Goal: Task Accomplishment & Management: Manage account settings

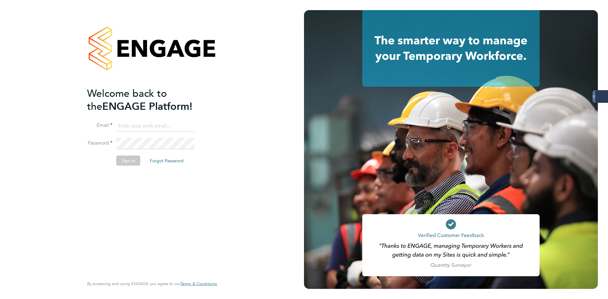
type input "codonovan@skilledcareers.co.uk"
click at [97, 159] on li "Sign In Forgot Password" at bounding box center [149, 164] width 124 height 16
click at [126, 162] on button "Sign In" at bounding box center [128, 161] width 24 height 10
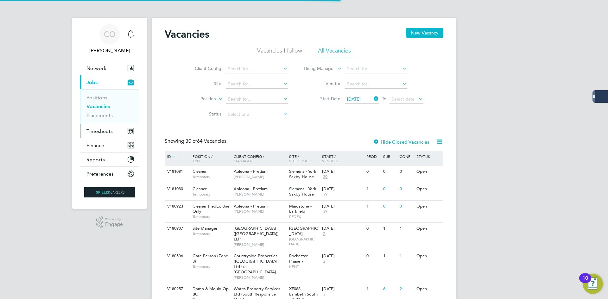
click at [97, 129] on span "Timesheets" at bounding box center [99, 131] width 26 height 6
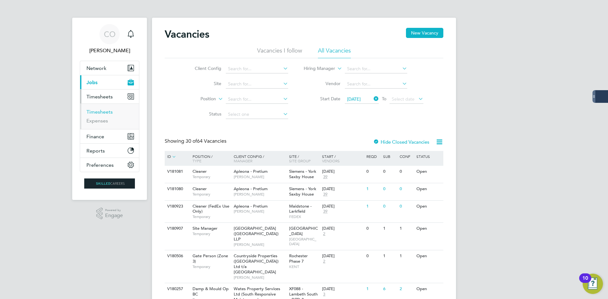
click at [100, 113] on link "Timesheets" at bounding box center [99, 112] width 26 height 6
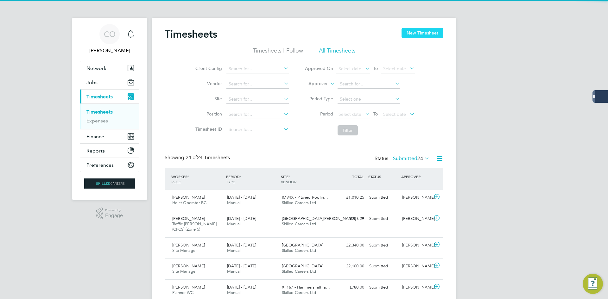
click at [419, 32] on button "New Timesheet" at bounding box center [423, 33] width 42 height 10
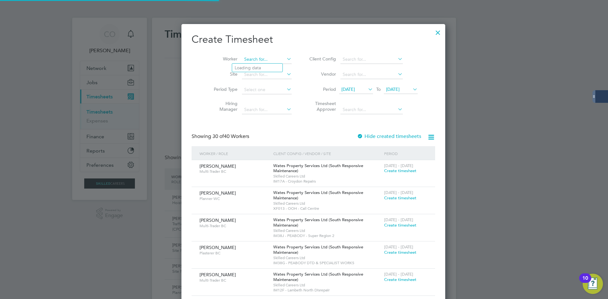
click at [258, 60] on input at bounding box center [267, 59] width 50 height 9
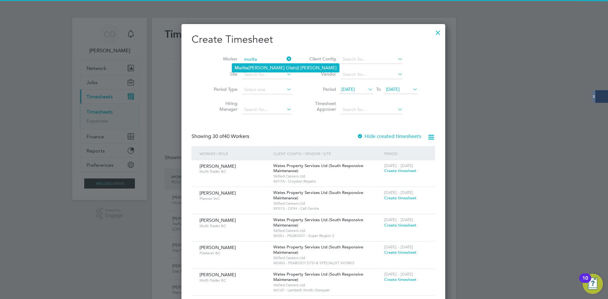
drag, startPoint x: 244, startPoint y: 65, endPoint x: 250, endPoint y: 67, distance: 5.9
click at [244, 65] on b "Murita" at bounding box center [242, 67] width 14 height 5
type input "Muritalau Olatnji [PERSON_NAME]"
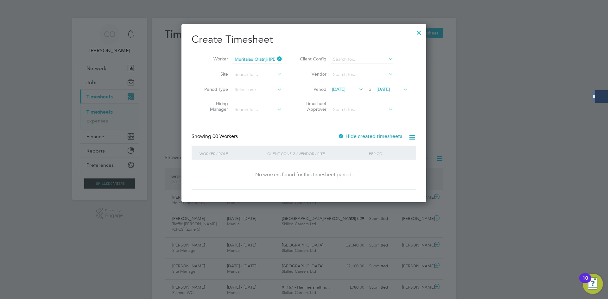
click at [351, 136] on label "Hide created timesheets" at bounding box center [370, 136] width 64 height 6
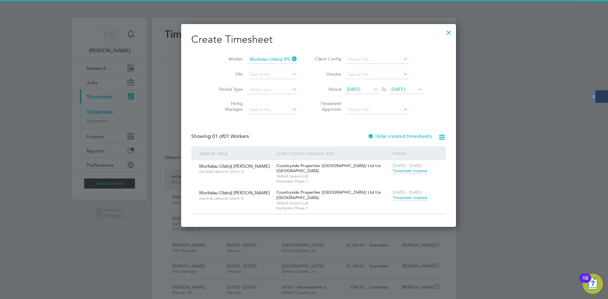
click at [393, 198] on span "Timesheet created" at bounding box center [410, 198] width 35 height 6
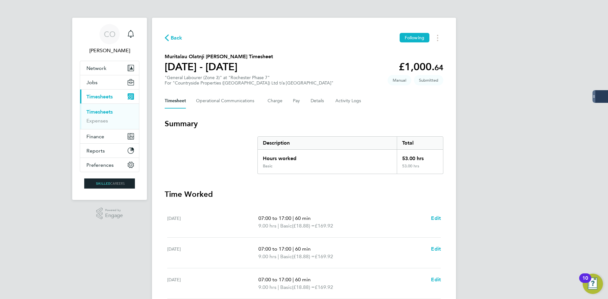
click at [173, 38] on span "Back" at bounding box center [177, 38] width 12 height 8
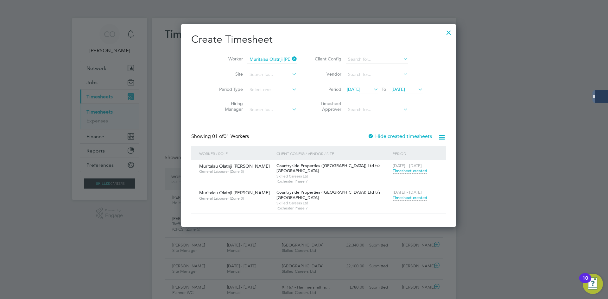
drag, startPoint x: 282, startPoint y: 59, endPoint x: 262, endPoint y: 59, distance: 19.6
click at [291, 59] on icon at bounding box center [291, 58] width 0 height 9
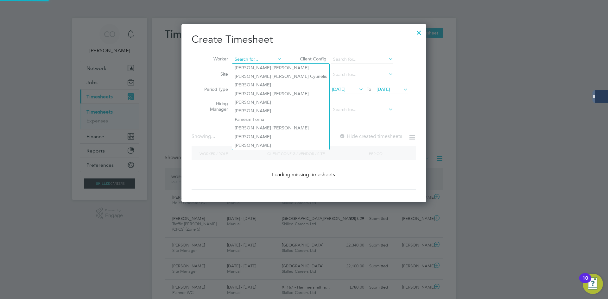
click at [262, 59] on input at bounding box center [257, 59] width 50 height 9
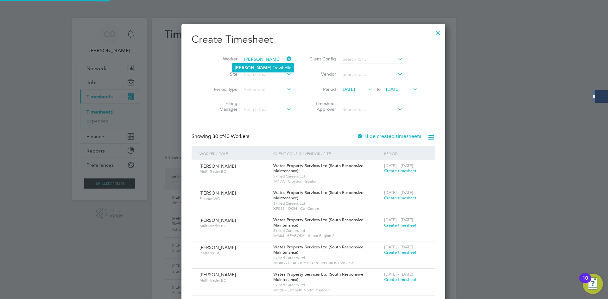
click at [273, 65] on b "Tr" at bounding box center [274, 67] width 3 height 5
type input "[PERSON_NAME]"
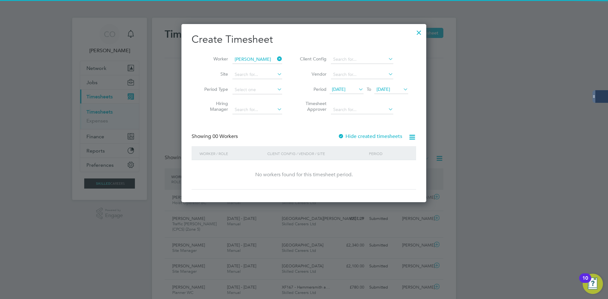
scroll to position [179, 245]
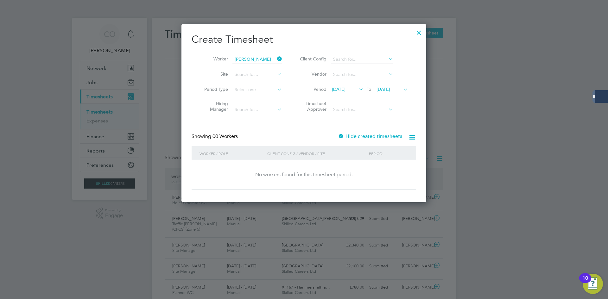
click at [369, 137] on label "Hide created timesheets" at bounding box center [370, 136] width 64 height 6
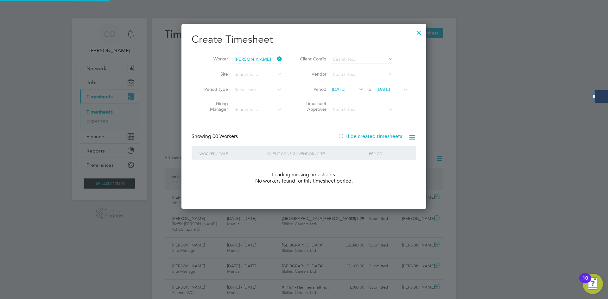
click at [369, 137] on label "Hide created timesheets" at bounding box center [370, 136] width 64 height 6
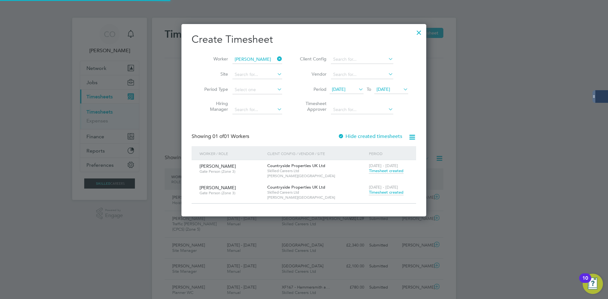
scroll to position [192, 245]
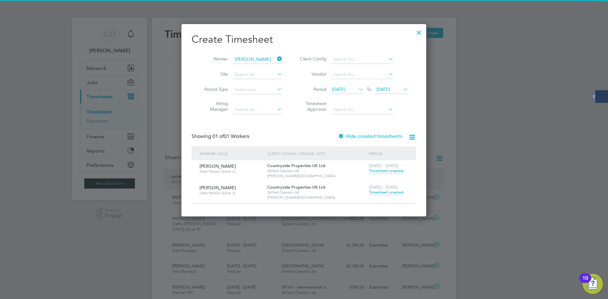
click at [375, 191] on span "Timesheet created" at bounding box center [386, 193] width 35 height 6
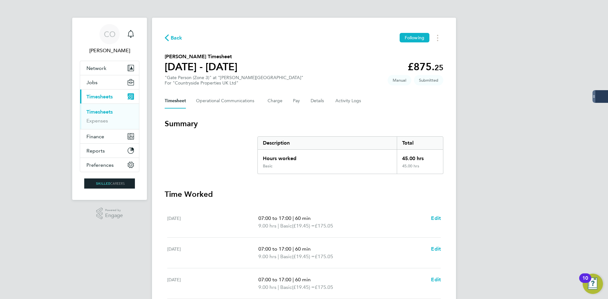
click at [172, 37] on span "Back" at bounding box center [177, 38] width 12 height 8
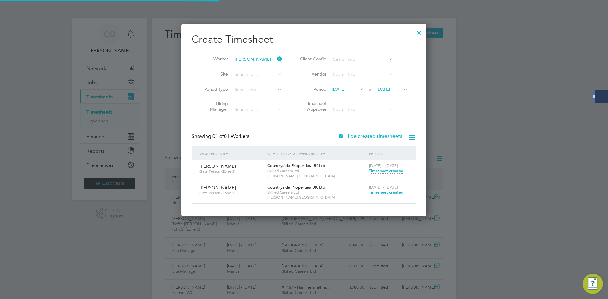
scroll to position [16, 55]
click at [276, 58] on icon at bounding box center [276, 58] width 0 height 9
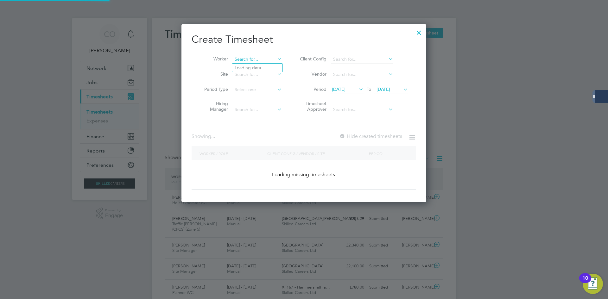
drag, startPoint x: 261, startPoint y: 58, endPoint x: 265, endPoint y: 58, distance: 3.5
click at [262, 58] on input at bounding box center [257, 59] width 50 height 9
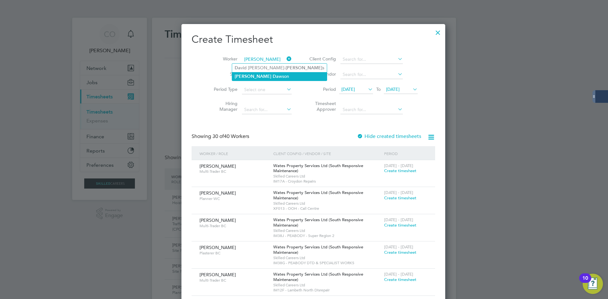
click at [247, 74] on b "[PERSON_NAME]" at bounding box center [253, 76] width 37 height 5
type input "[PERSON_NAME]"
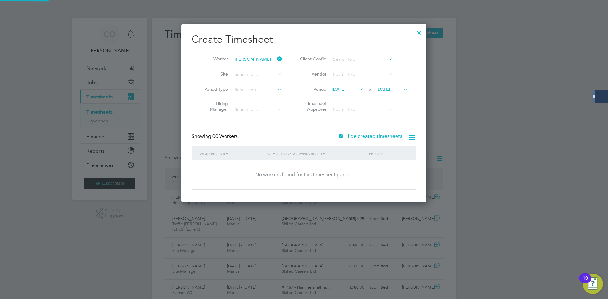
click at [372, 137] on label "Hide created timesheets" at bounding box center [370, 136] width 64 height 6
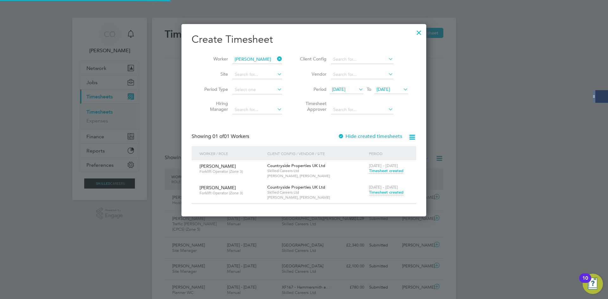
click at [386, 192] on span "Timesheet created" at bounding box center [386, 193] width 35 height 6
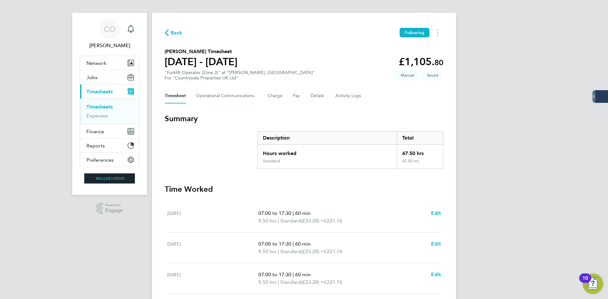
click at [176, 37] on div "Back Following" at bounding box center [304, 33] width 279 height 10
click at [181, 34] on span "Back" at bounding box center [177, 33] width 12 height 8
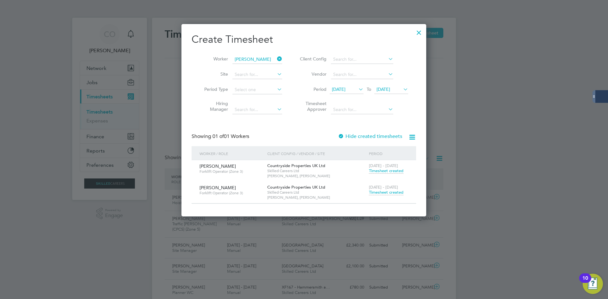
scroll to position [16, 55]
drag, startPoint x: 283, startPoint y: 57, endPoint x: 279, endPoint y: 57, distance: 4.4
click at [282, 57] on li "Worker [PERSON_NAME]" at bounding box center [241, 59] width 98 height 15
click at [276, 57] on icon at bounding box center [276, 58] width 0 height 9
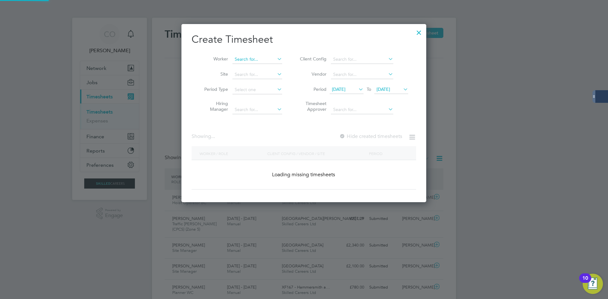
scroll to position [179, 245]
click at [262, 58] on input at bounding box center [257, 59] width 50 height 9
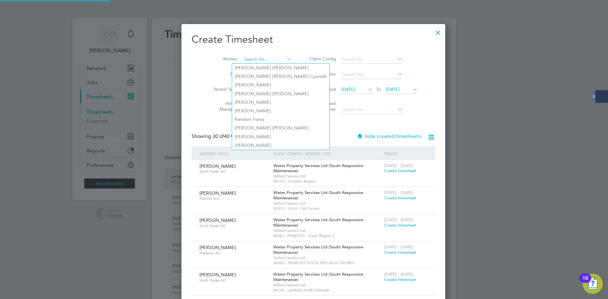
scroll to position [1190, 245]
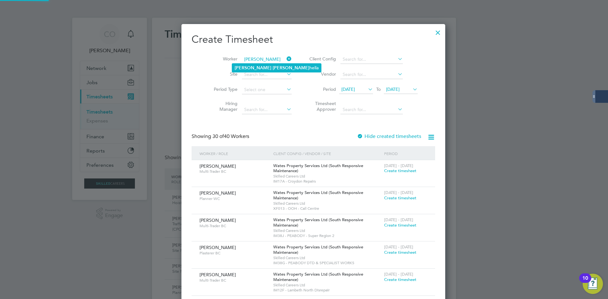
click at [253, 65] on li "[PERSON_NAME] hella" at bounding box center [276, 68] width 89 height 9
type input "[PERSON_NAME]"
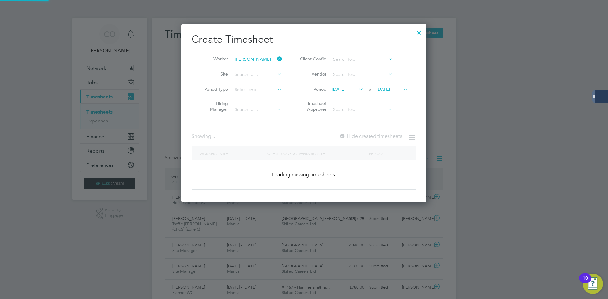
scroll to position [179, 245]
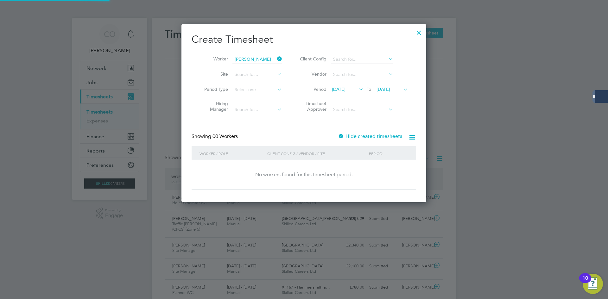
click at [350, 136] on label "Hide created timesheets" at bounding box center [370, 136] width 64 height 6
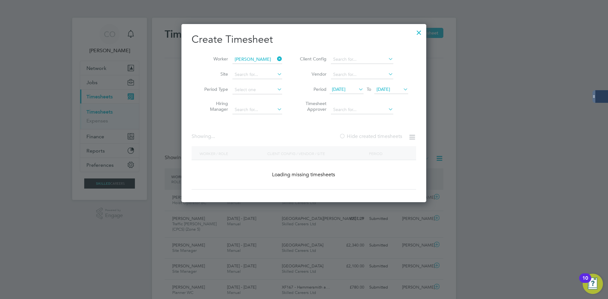
click at [350, 136] on label "Hide created timesheets" at bounding box center [370, 136] width 63 height 6
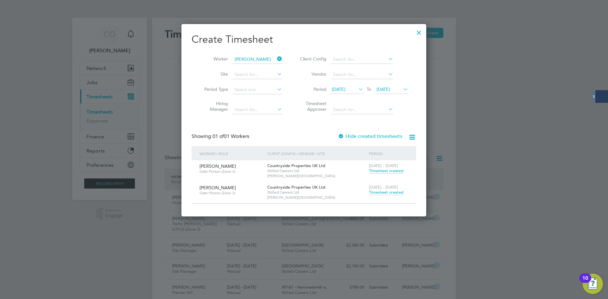
click at [376, 193] on span "Timesheet created" at bounding box center [386, 193] width 35 height 6
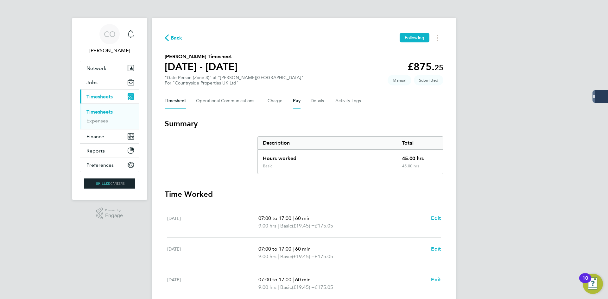
click at [297, 103] on button "Pay" at bounding box center [297, 100] width 8 height 15
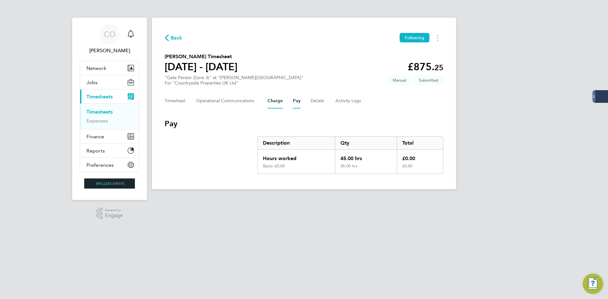
drag, startPoint x: 280, startPoint y: 103, endPoint x: 284, endPoint y: 104, distance: 4.9
click at [279, 103] on button "Charge" at bounding box center [275, 100] width 15 height 15
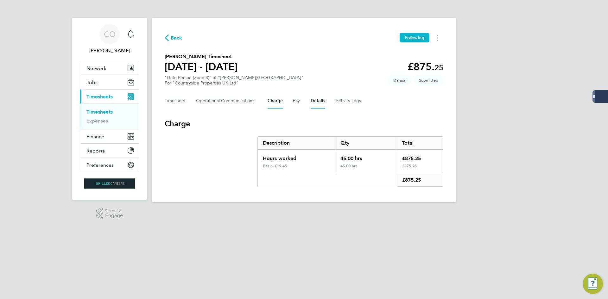
click at [318, 105] on button "Details" at bounding box center [318, 100] width 15 height 15
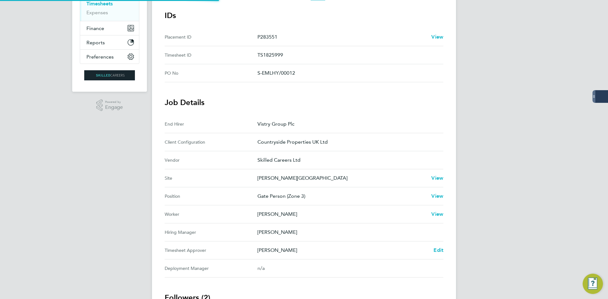
scroll to position [158, 0]
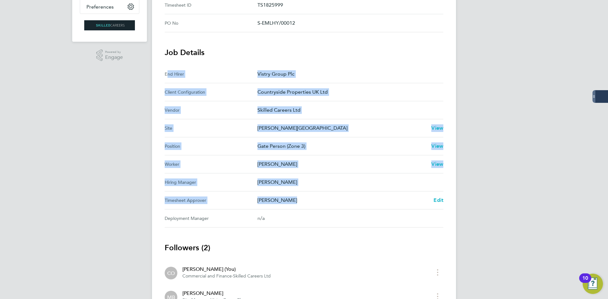
drag, startPoint x: 290, startPoint y: 201, endPoint x: 160, endPoint y: 67, distance: 186.1
click at [160, 67] on div "Back Following [PERSON_NAME] Timesheet [DATE] - [DATE] £875. 25 "Gate Person (Z…" at bounding box center [304, 100] width 304 height 482
click at [170, 85] on Configuration "Client Configuration Countryside Properties UK Ltd" at bounding box center [304, 92] width 279 height 18
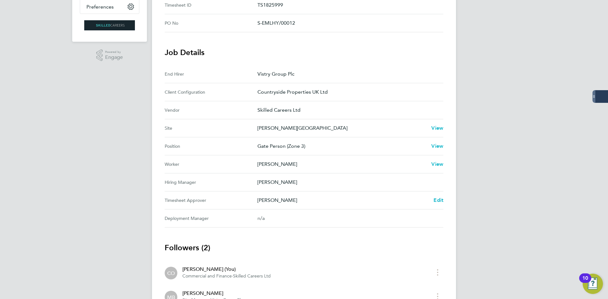
drag, startPoint x: 163, startPoint y: 70, endPoint x: 315, endPoint y: 216, distance: 209.9
click at [315, 216] on div "Back Following [PERSON_NAME] Timesheet [DATE] - [DATE] £875. 25 "Gate Person (Z…" at bounding box center [304, 100] width 304 height 482
click at [200, 202] on Approver-label "Timesheet Approver" at bounding box center [211, 201] width 93 height 8
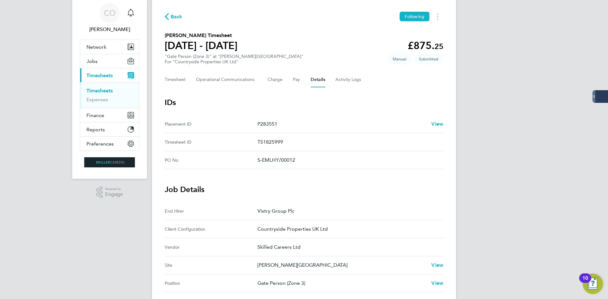
scroll to position [0, 0]
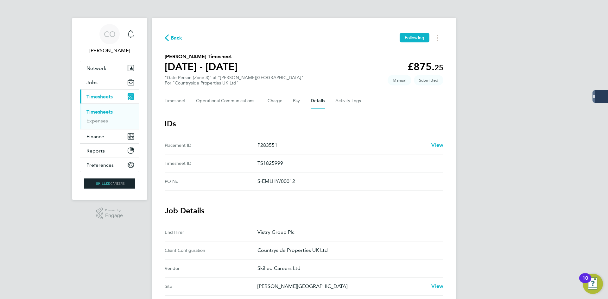
click at [182, 36] on div "Back Following" at bounding box center [304, 38] width 279 height 10
drag, startPoint x: 169, startPoint y: 41, endPoint x: 174, endPoint y: 41, distance: 5.1
click at [170, 41] on button "Back" at bounding box center [174, 38] width 18 height 8
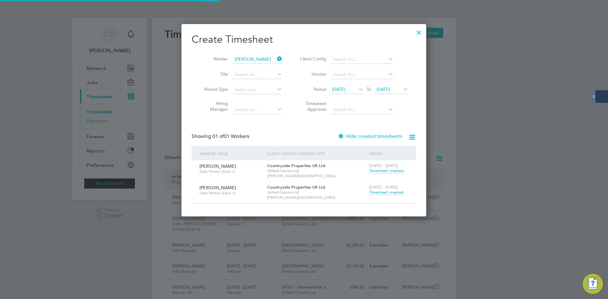
scroll to position [16, 55]
drag, startPoint x: 282, startPoint y: 57, endPoint x: 261, endPoint y: 59, distance: 20.3
click at [276, 57] on icon at bounding box center [276, 58] width 0 height 9
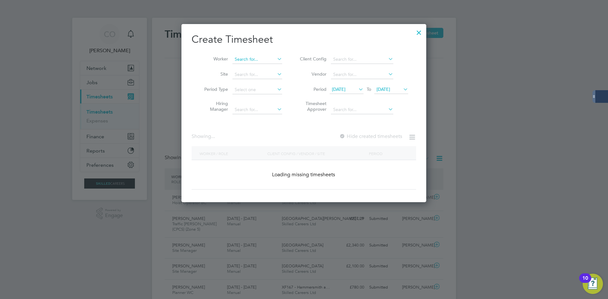
click at [261, 59] on input at bounding box center [257, 59] width 50 height 9
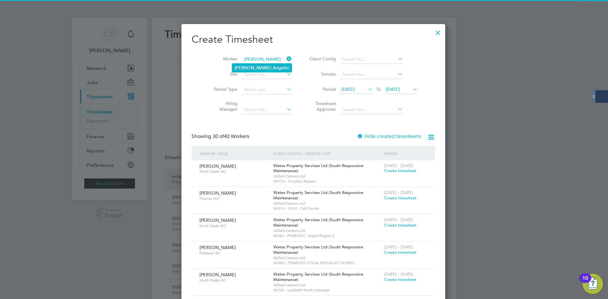
click at [273, 69] on b "Ange" at bounding box center [278, 67] width 11 height 5
type input "[PERSON_NAME]"
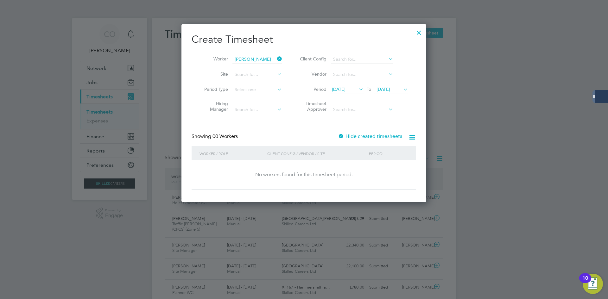
click at [360, 138] on label "Hide created timesheets" at bounding box center [370, 136] width 64 height 6
click at [360, 137] on label "Hide created timesheets" at bounding box center [370, 136] width 64 height 6
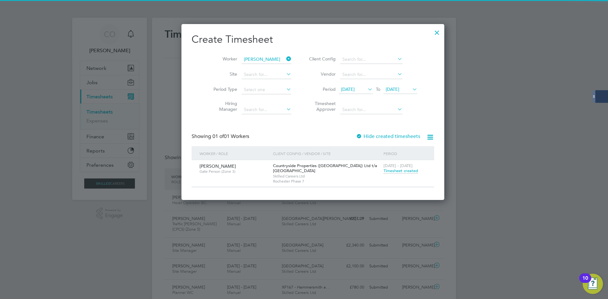
click at [386, 173] on span "Timesheet created" at bounding box center [401, 171] width 35 height 6
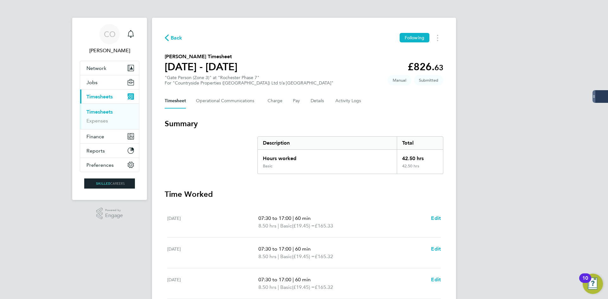
click at [176, 39] on span "Back" at bounding box center [177, 38] width 12 height 8
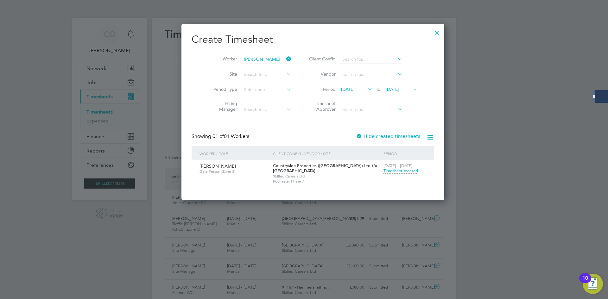
click at [431, 33] on div at bounding box center [436, 30] width 11 height 11
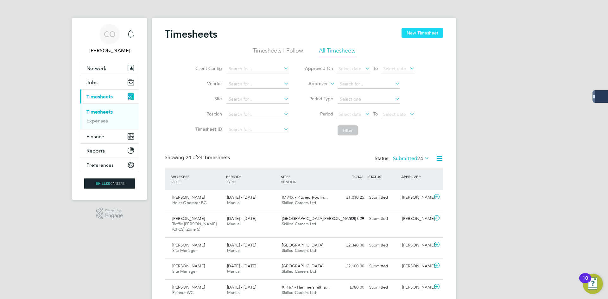
click at [425, 32] on button "New Timesheet" at bounding box center [423, 33] width 42 height 10
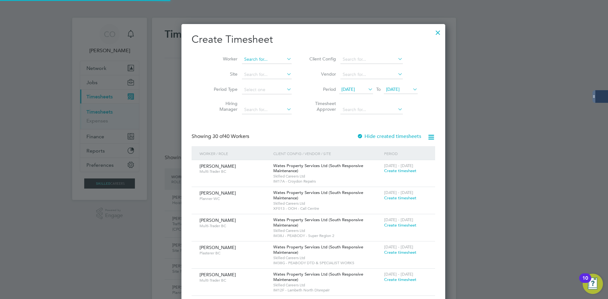
scroll to position [1190, 245]
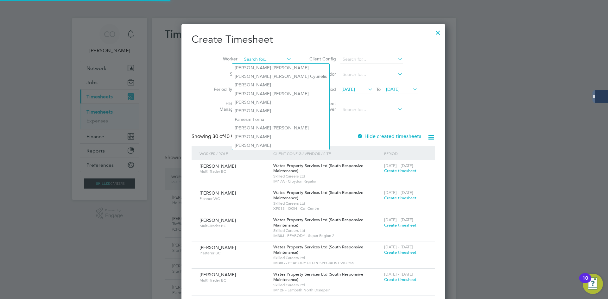
click at [263, 60] on input at bounding box center [267, 59] width 50 height 9
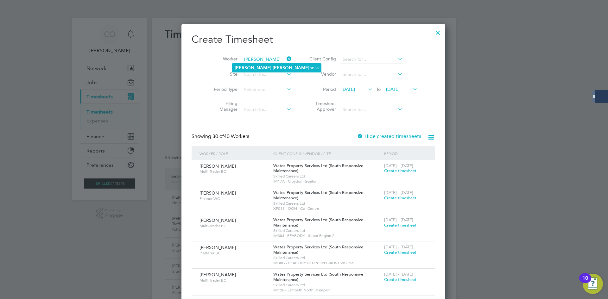
click at [239, 70] on b "[PERSON_NAME]" at bounding box center [253, 67] width 37 height 5
type input "[PERSON_NAME]"
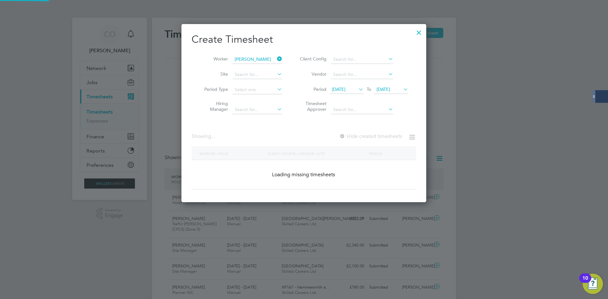
scroll to position [179, 245]
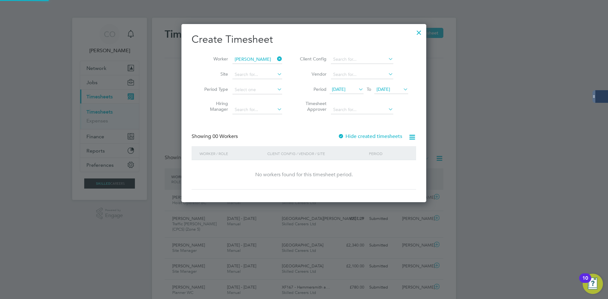
click at [377, 135] on label "Hide created timesheets" at bounding box center [370, 136] width 64 height 6
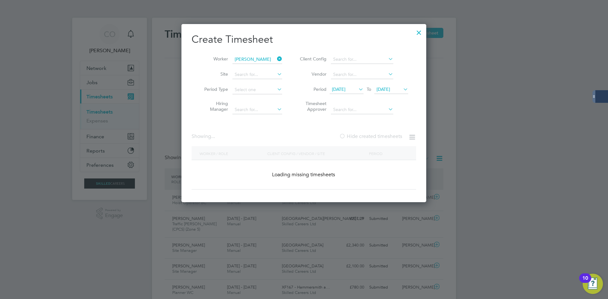
click at [377, 135] on label "Hide created timesheets" at bounding box center [370, 136] width 63 height 6
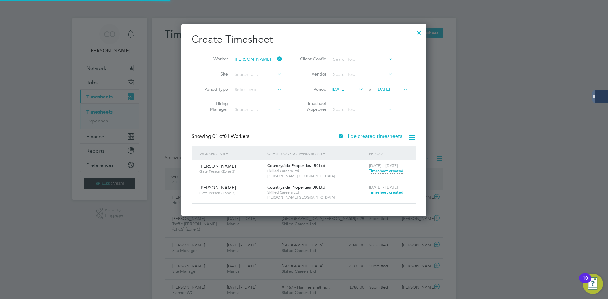
scroll to position [3, 3]
click at [384, 172] on span "Timesheet created" at bounding box center [386, 171] width 35 height 6
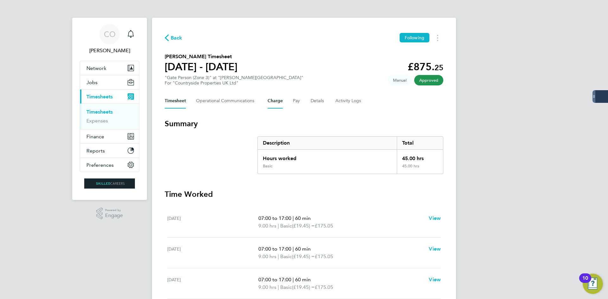
click at [272, 101] on button "Charge" at bounding box center [275, 100] width 15 height 15
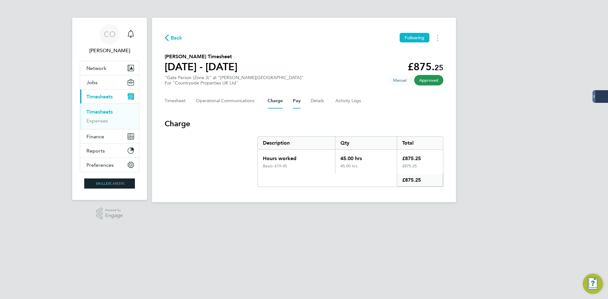
click at [298, 100] on button "Pay" at bounding box center [297, 100] width 8 height 15
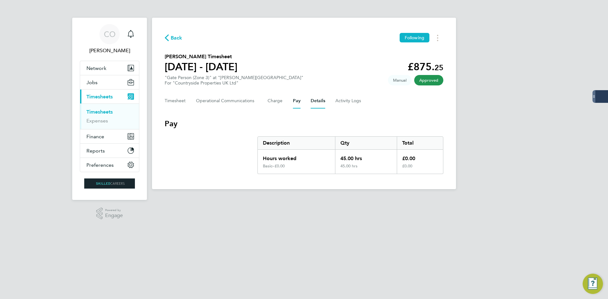
click at [313, 101] on button "Details" at bounding box center [318, 100] width 15 height 15
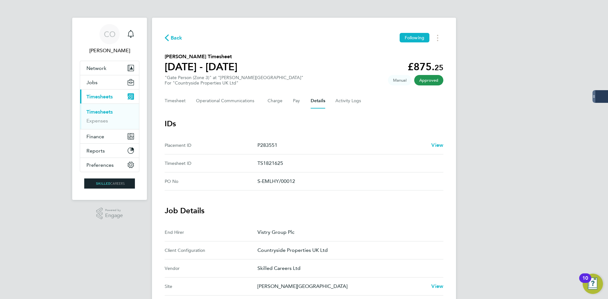
drag, startPoint x: 177, startPoint y: 38, endPoint x: 245, endPoint y: 52, distance: 69.1
click at [177, 38] on span "Back" at bounding box center [177, 38] width 12 height 8
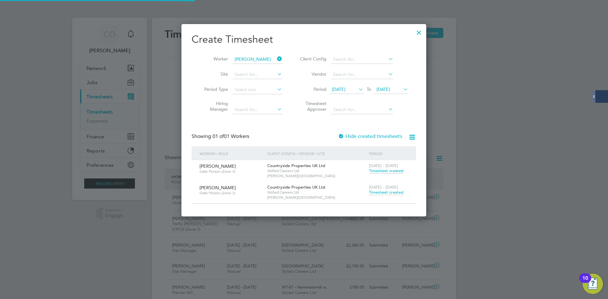
scroll to position [16, 55]
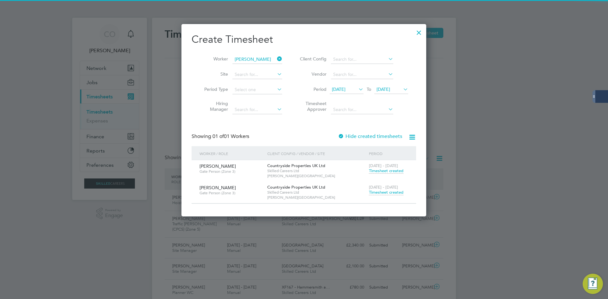
click at [276, 60] on icon at bounding box center [276, 58] width 0 height 9
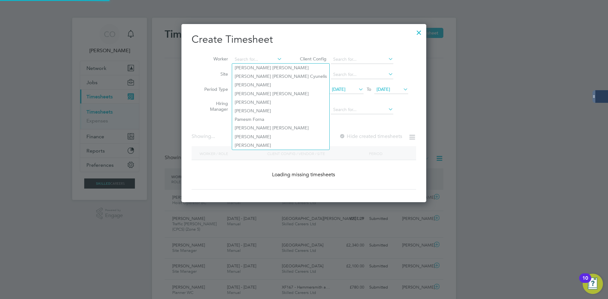
drag, startPoint x: 268, startPoint y: 60, endPoint x: 110, endPoint y: 68, distance: 158.6
click at [267, 60] on input at bounding box center [257, 59] width 50 height 9
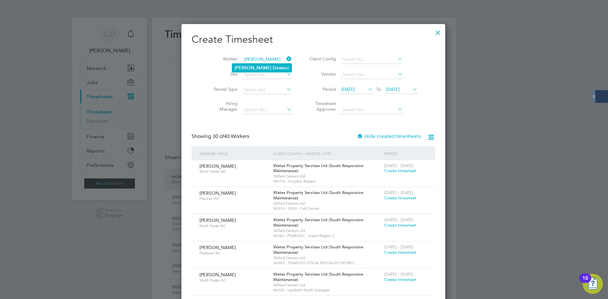
click at [270, 67] on li "[PERSON_NAME] on" at bounding box center [262, 68] width 60 height 9
type input "[PERSON_NAME]"
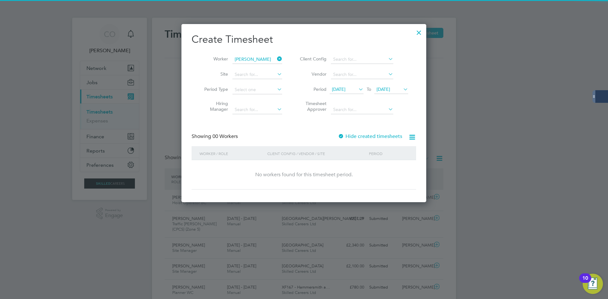
click at [382, 136] on label "Hide created timesheets" at bounding box center [370, 136] width 64 height 6
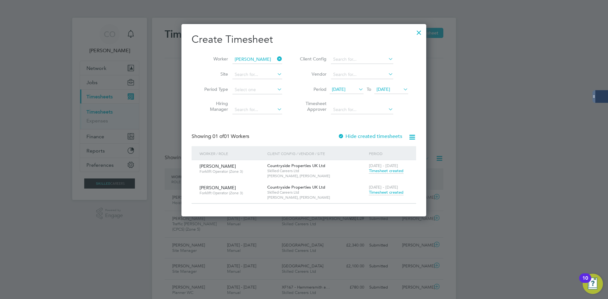
click at [390, 192] on span "Timesheet created" at bounding box center [386, 193] width 35 height 6
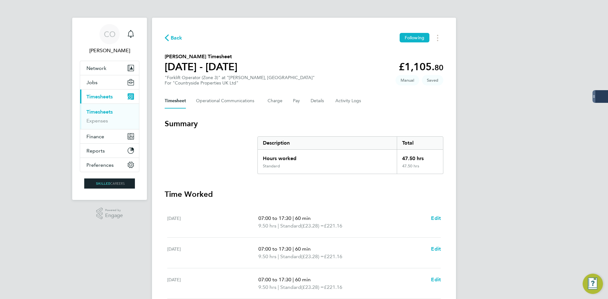
click at [390, 192] on h3 "Time Worked" at bounding box center [304, 194] width 279 height 10
click at [318, 102] on button "Details" at bounding box center [318, 100] width 15 height 15
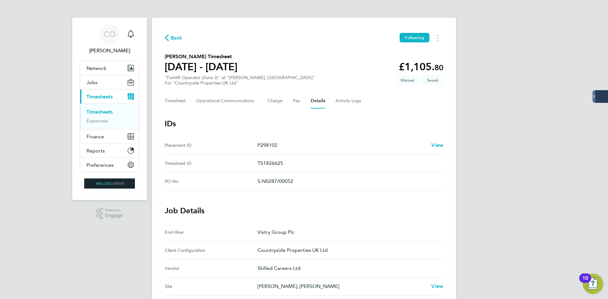
click at [176, 38] on span "Back" at bounding box center [177, 38] width 12 height 8
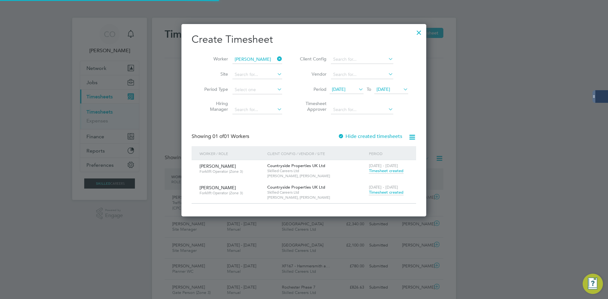
scroll to position [16, 55]
click at [393, 193] on span "Timesheet created" at bounding box center [386, 193] width 35 height 6
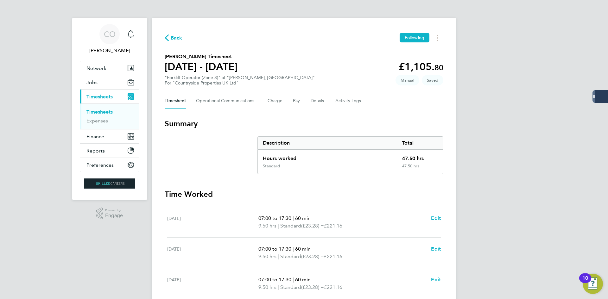
click at [178, 38] on span "Back" at bounding box center [177, 38] width 12 height 8
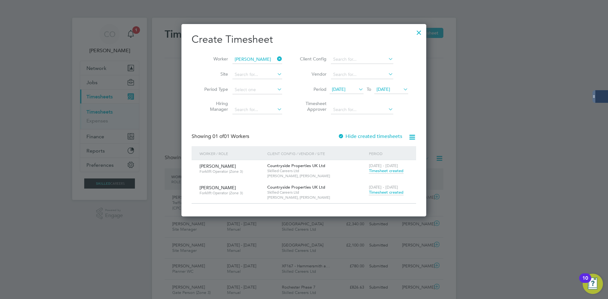
click at [276, 59] on icon at bounding box center [276, 58] width 0 height 9
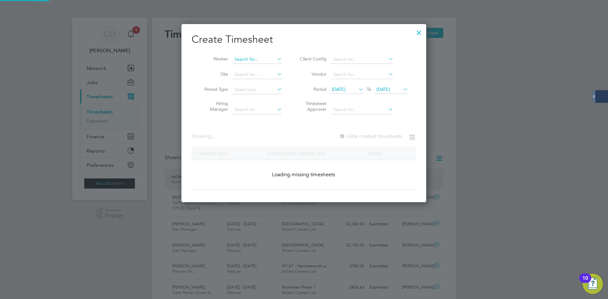
scroll to position [179, 245]
click at [259, 56] on li "Worker" at bounding box center [241, 59] width 98 height 15
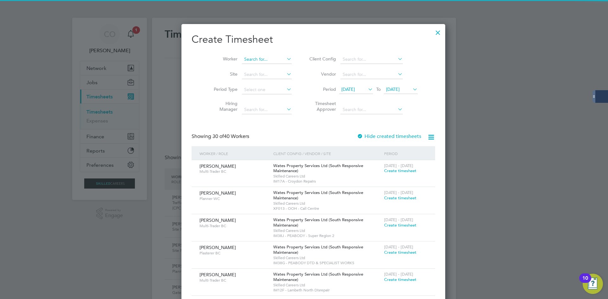
click at [269, 60] on input at bounding box center [267, 59] width 50 height 9
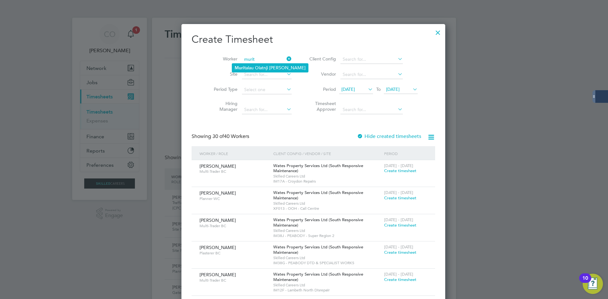
click at [271, 66] on li "Murit alau Olatnji [PERSON_NAME]" at bounding box center [270, 68] width 76 height 9
type input "Muritalau Olatnji [PERSON_NAME]"
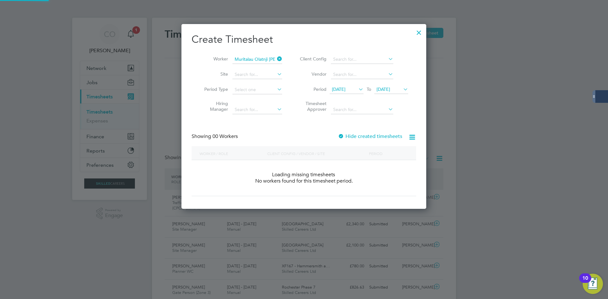
scroll to position [179, 245]
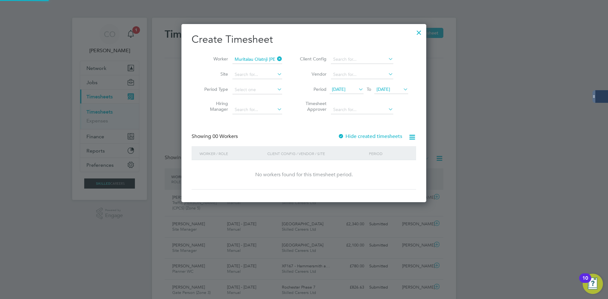
click at [366, 132] on div "Create Timesheet Worker Muritalau Olatnji [PERSON_NAME] Site Period Type Hiring…" at bounding box center [304, 111] width 225 height 157
click at [367, 137] on label "Hide created timesheets" at bounding box center [370, 136] width 64 height 6
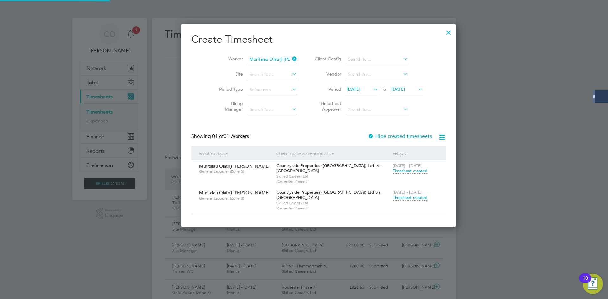
scroll to position [3, 3]
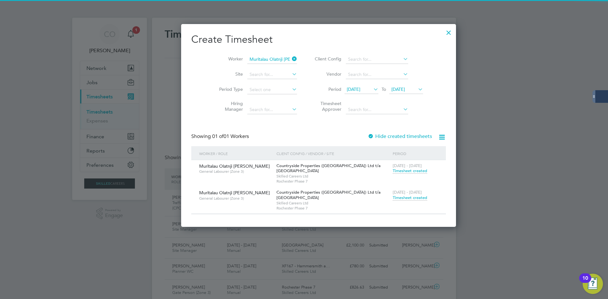
click at [393, 197] on span "Timesheet created" at bounding box center [410, 198] width 35 height 6
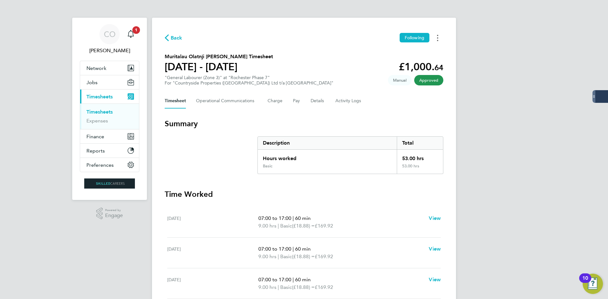
click at [436, 39] on button "Timesheets Menu" at bounding box center [437, 38] width 11 height 10
drag, startPoint x: 416, startPoint y: 54, endPoint x: 399, endPoint y: 55, distance: 16.5
click at [415, 54] on link "Download timesheet" at bounding box center [405, 52] width 76 height 13
click at [178, 41] on span "Back" at bounding box center [177, 38] width 12 height 8
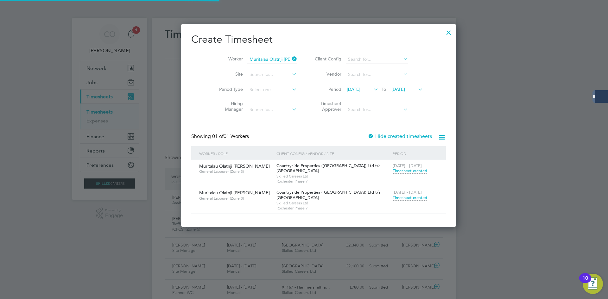
scroll to position [16, 55]
drag, startPoint x: 280, startPoint y: 61, endPoint x: 272, endPoint y: 58, distance: 8.0
click at [291, 61] on icon at bounding box center [291, 58] width 0 height 9
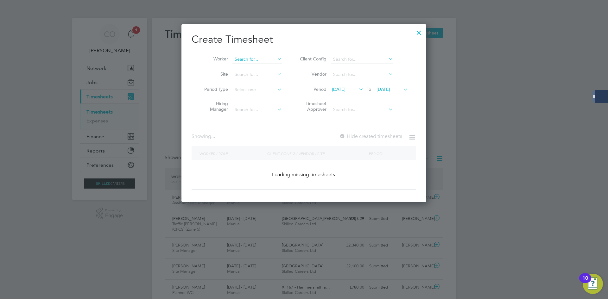
drag, startPoint x: 268, startPoint y: 59, endPoint x: 280, endPoint y: 60, distance: 12.1
click at [268, 58] on input at bounding box center [257, 59] width 50 height 9
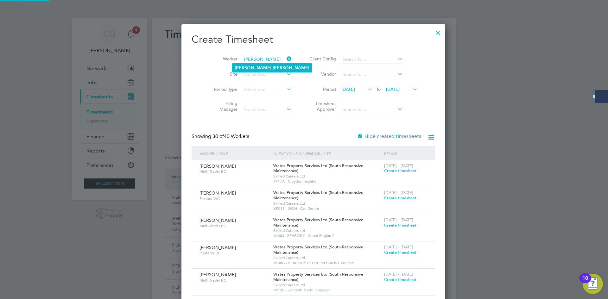
drag, startPoint x: 256, startPoint y: 67, endPoint x: 258, endPoint y: 70, distance: 3.4
click at [273, 67] on b "[PERSON_NAME]" at bounding box center [291, 67] width 37 height 5
type input "[PERSON_NAME]"
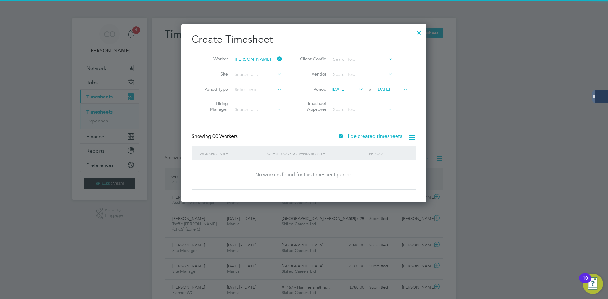
click at [350, 137] on label "Hide created timesheets" at bounding box center [370, 136] width 64 height 6
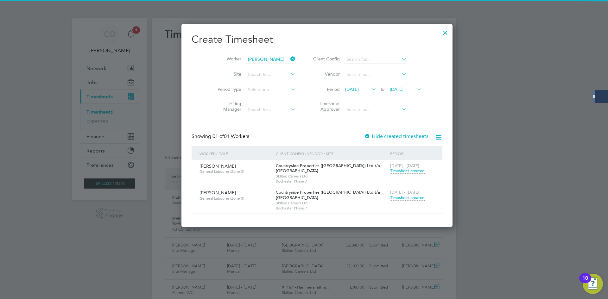
click at [390, 198] on span "Timesheet created" at bounding box center [407, 198] width 35 height 6
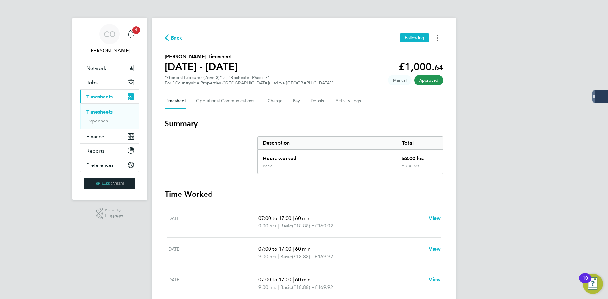
click at [438, 41] on button "Timesheets Menu" at bounding box center [437, 38] width 11 height 10
click at [415, 51] on link "Download timesheet" at bounding box center [405, 52] width 76 height 13
click at [179, 36] on span "Back" at bounding box center [177, 38] width 12 height 8
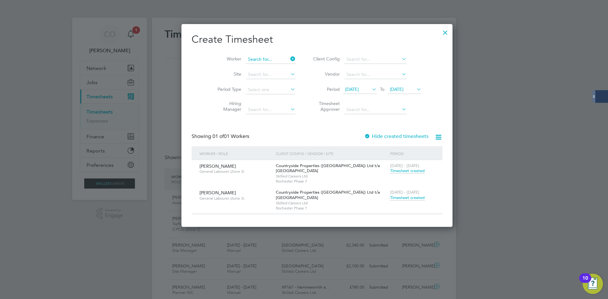
click at [274, 59] on input at bounding box center [271, 59] width 50 height 9
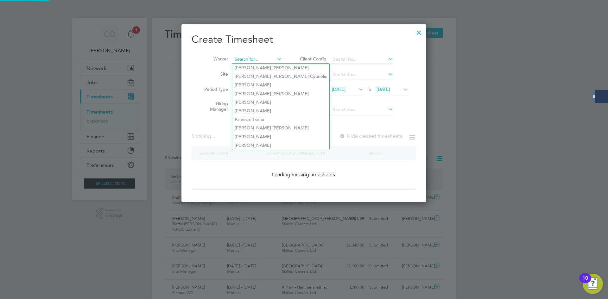
click at [261, 60] on input at bounding box center [257, 59] width 50 height 9
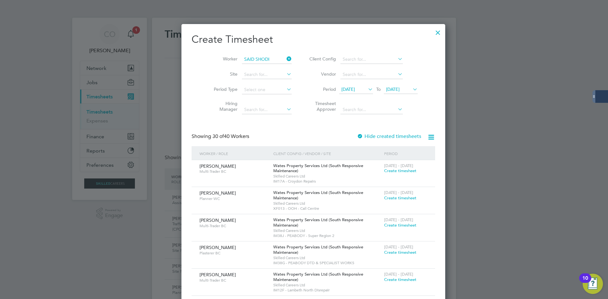
click at [277, 69] on li "Said Shodi mu" at bounding box center [257, 68] width 50 height 9
type input "[PERSON_NAME]"
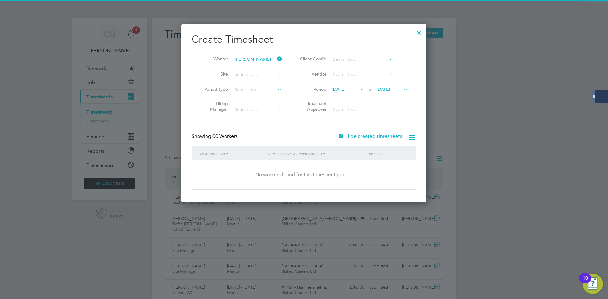
click at [344, 137] on div at bounding box center [341, 137] width 6 height 6
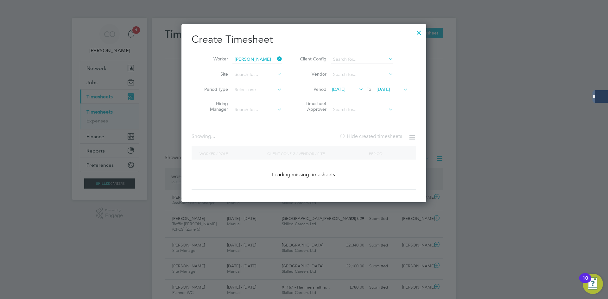
click at [344, 137] on div at bounding box center [342, 137] width 6 height 6
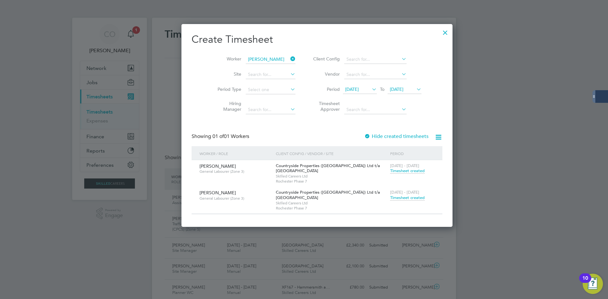
click at [390, 196] on span "Timesheet created" at bounding box center [407, 198] width 35 height 6
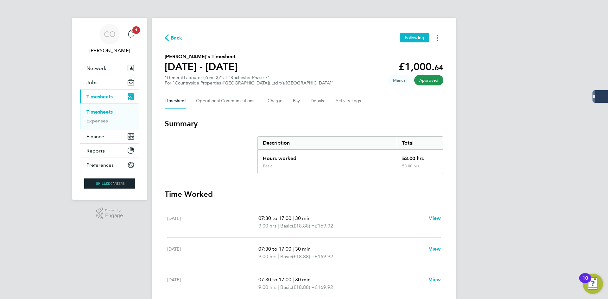
click at [437, 37] on circle "Timesheets Menu" at bounding box center [437, 37] width 1 height 1
drag, startPoint x: 403, startPoint y: 54, endPoint x: 389, endPoint y: 56, distance: 14.7
click at [403, 54] on link "Download timesheet" at bounding box center [405, 52] width 76 height 13
click at [181, 38] on span "Back" at bounding box center [177, 38] width 12 height 8
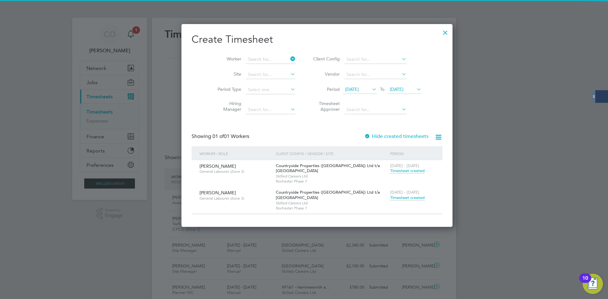
click at [280, 56] on li "Worker" at bounding box center [254, 59] width 98 height 15
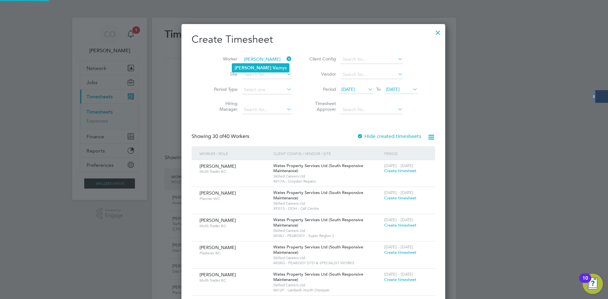
click at [261, 69] on li "[PERSON_NAME] znys" at bounding box center [260, 68] width 57 height 9
type input "[PERSON_NAME]"
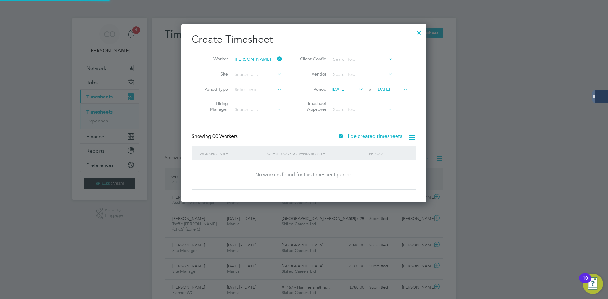
click at [365, 138] on label "Hide created timesheets" at bounding box center [370, 136] width 64 height 6
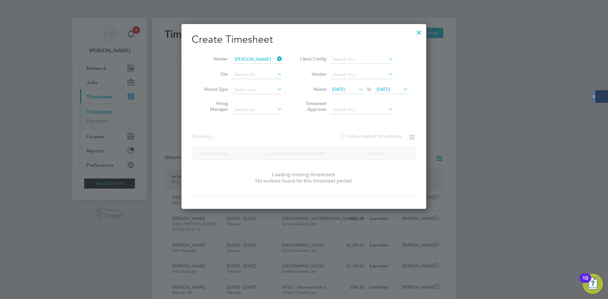
click at [365, 138] on label "Hide created timesheets" at bounding box center [370, 136] width 63 height 6
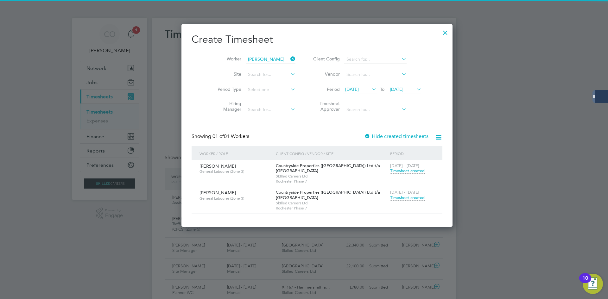
click at [390, 196] on span "Timesheet created" at bounding box center [407, 198] width 35 height 6
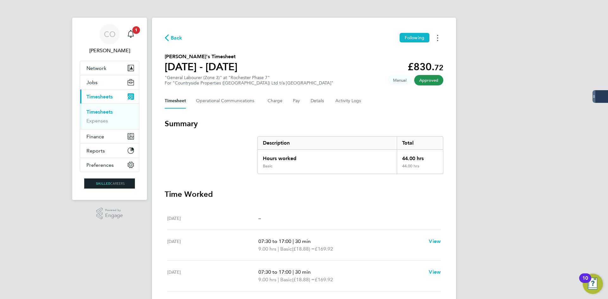
click at [438, 40] on circle "Timesheets Menu" at bounding box center [437, 40] width 1 height 1
click at [412, 53] on link "Download timesheet" at bounding box center [405, 52] width 76 height 13
click at [169, 39] on span "Back" at bounding box center [174, 38] width 18 height 6
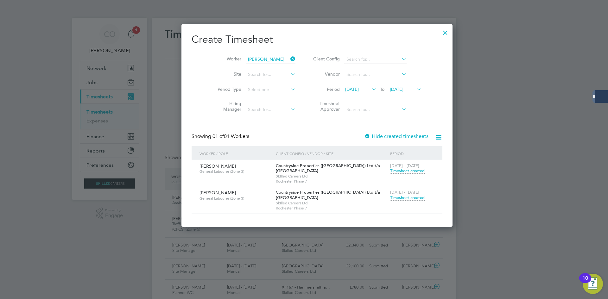
drag, startPoint x: 278, startPoint y: 59, endPoint x: 257, endPoint y: 61, distance: 20.7
click at [289, 59] on icon at bounding box center [289, 58] width 0 height 9
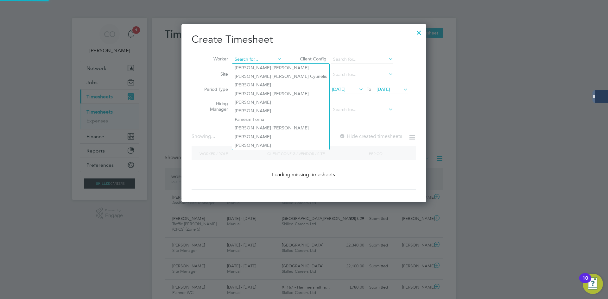
click at [257, 61] on input at bounding box center [257, 59] width 50 height 9
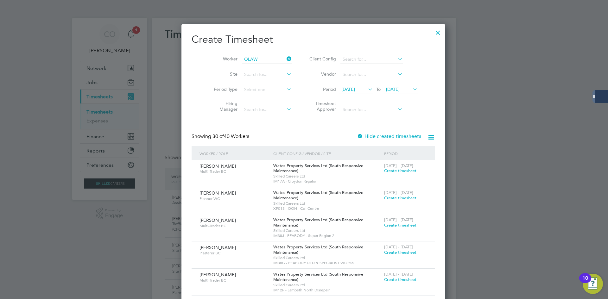
click at [256, 69] on li "Olaw ale Alogba" at bounding box center [258, 68] width 53 height 9
type input "Olawale Alogba"
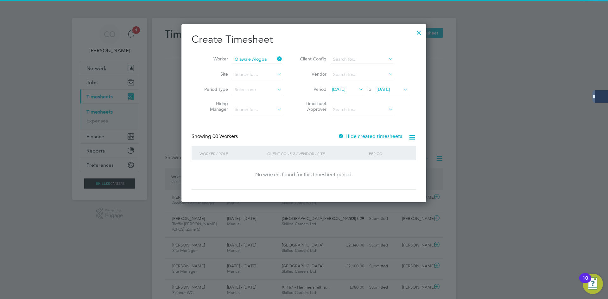
click at [357, 137] on label "Hide created timesheets" at bounding box center [370, 136] width 64 height 6
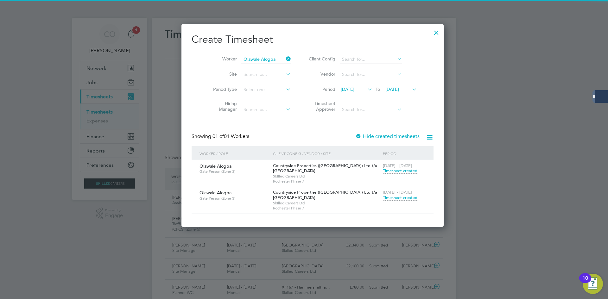
click at [383, 196] on span "Timesheet created" at bounding box center [400, 198] width 35 height 6
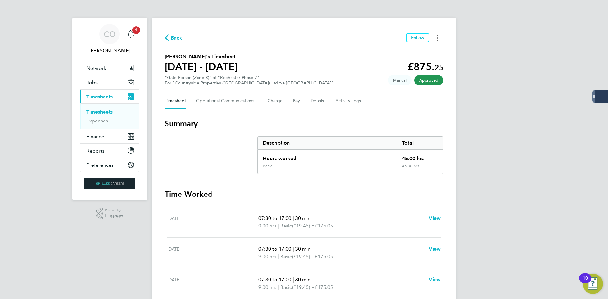
click at [439, 36] on button "Timesheets Menu" at bounding box center [437, 38] width 11 height 10
click at [408, 56] on link "Download timesheet" at bounding box center [405, 52] width 76 height 13
click at [175, 35] on span "Back" at bounding box center [177, 38] width 12 height 8
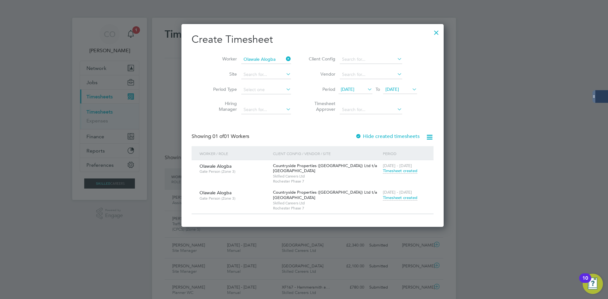
click at [285, 58] on icon at bounding box center [285, 58] width 0 height 9
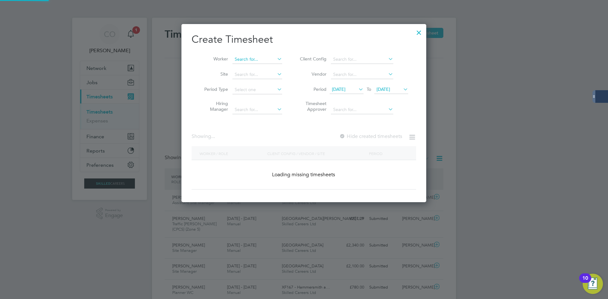
drag, startPoint x: 269, startPoint y: 57, endPoint x: 273, endPoint y: 59, distance: 4.1
click at [269, 58] on input at bounding box center [257, 59] width 50 height 9
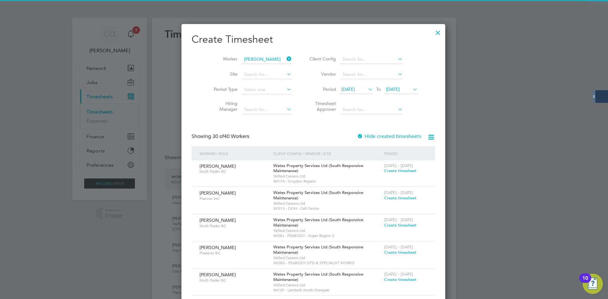
drag, startPoint x: 242, startPoint y: 68, endPoint x: 302, endPoint y: 91, distance: 63.9
click at [243, 69] on b "[PERSON_NAME]" at bounding box center [253, 67] width 37 height 5
type input "[PERSON_NAME]"
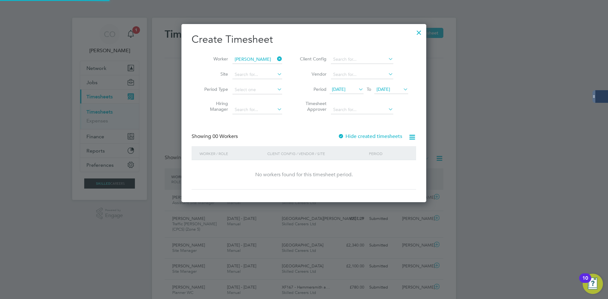
click at [353, 136] on label "Hide created timesheets" at bounding box center [370, 136] width 64 height 6
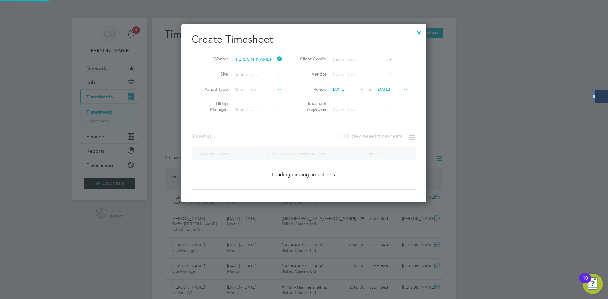
click at [353, 136] on label "Hide created timesheets" at bounding box center [370, 136] width 63 height 6
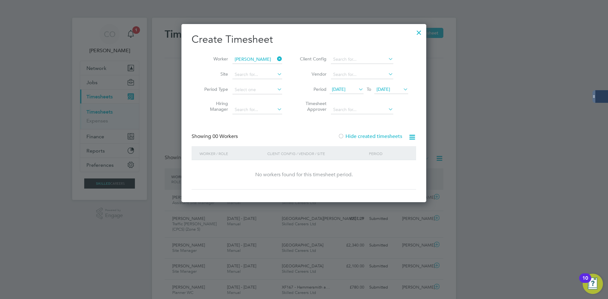
click at [356, 135] on label "Hide created timesheets" at bounding box center [370, 136] width 64 height 6
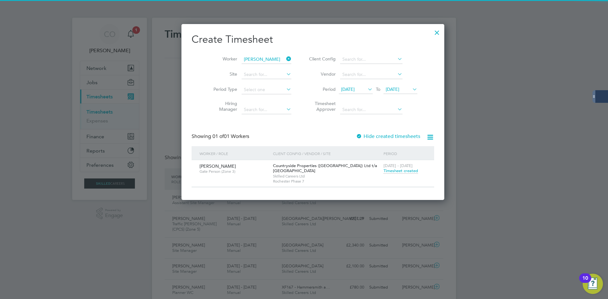
click at [384, 170] on span "Timesheet created" at bounding box center [401, 171] width 35 height 6
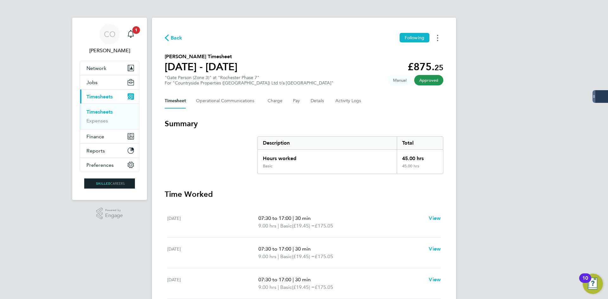
click at [439, 41] on button "Timesheets Menu" at bounding box center [437, 38] width 11 height 10
drag, startPoint x: 407, startPoint y: 54, endPoint x: 391, endPoint y: 58, distance: 16.8
click at [407, 54] on link "Download timesheet" at bounding box center [405, 52] width 76 height 13
click at [172, 40] on span "Back" at bounding box center [177, 38] width 12 height 8
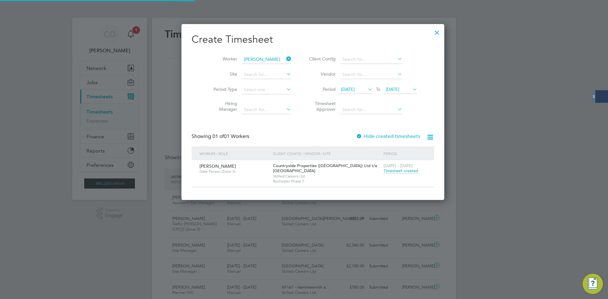
scroll to position [16, 55]
click at [285, 56] on icon at bounding box center [285, 58] width 0 height 9
click at [268, 57] on input at bounding box center [267, 59] width 50 height 9
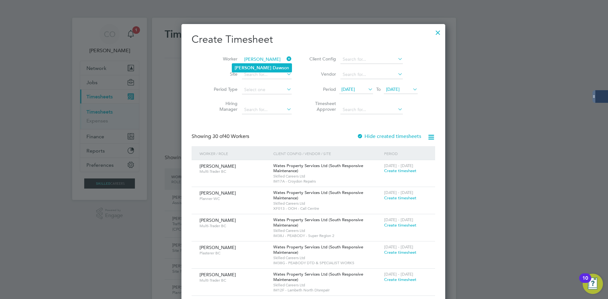
drag, startPoint x: 254, startPoint y: 66, endPoint x: 255, endPoint y: 70, distance: 3.6
click at [273, 69] on b "Daw" at bounding box center [278, 67] width 10 height 5
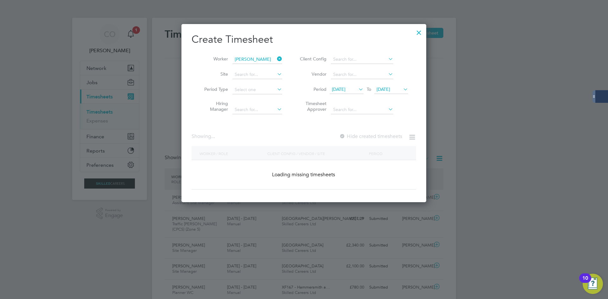
type input "[PERSON_NAME]"
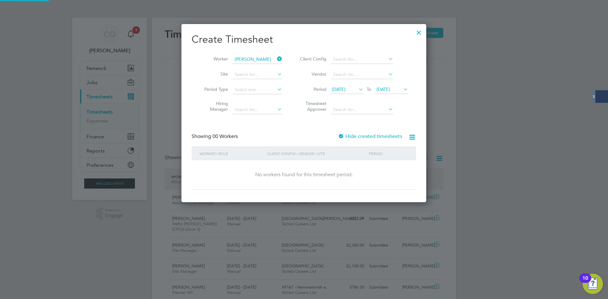
click at [346, 138] on label "Hide created timesheets" at bounding box center [370, 136] width 64 height 6
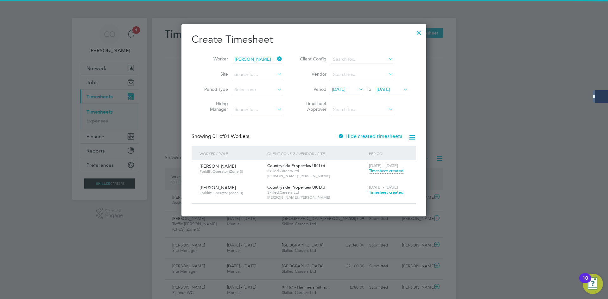
click at [373, 195] on div "[DATE] - [DATE] Timesheet created" at bounding box center [388, 190] width 42 height 17
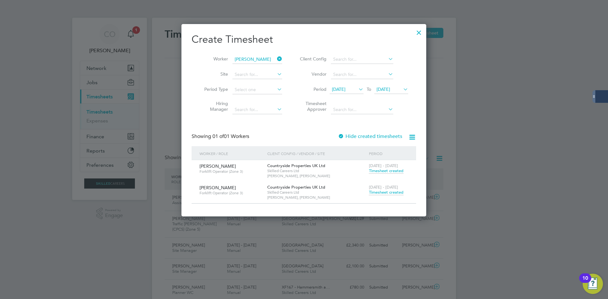
click at [378, 193] on span "Timesheet created" at bounding box center [386, 193] width 35 height 6
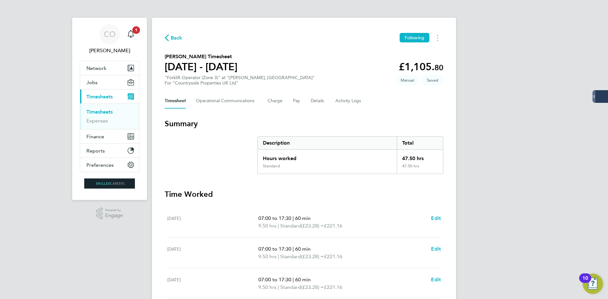
click at [174, 37] on span "Back" at bounding box center [177, 38] width 12 height 8
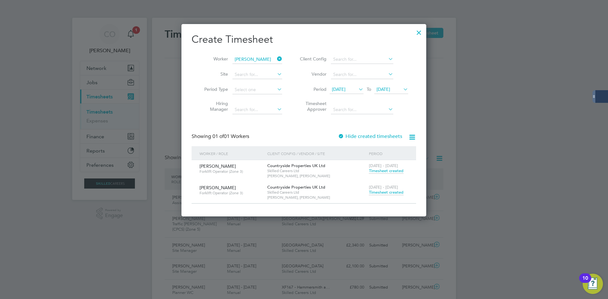
drag, startPoint x: 419, startPoint y: 34, endPoint x: 307, endPoint y: 0, distance: 117.0
click at [419, 34] on div at bounding box center [418, 30] width 11 height 11
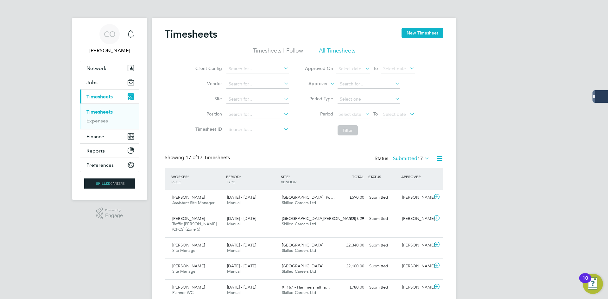
drag, startPoint x: 412, startPoint y: 33, endPoint x: 369, endPoint y: 34, distance: 43.4
click at [411, 34] on button "New Timesheet" at bounding box center [423, 33] width 42 height 10
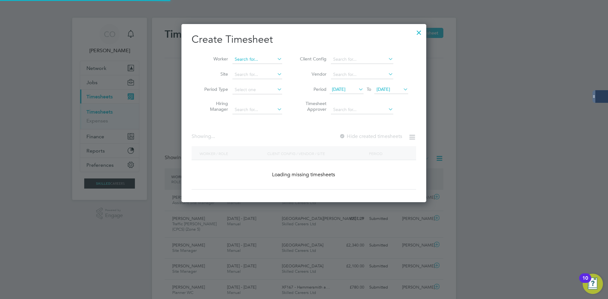
scroll to position [1190, 245]
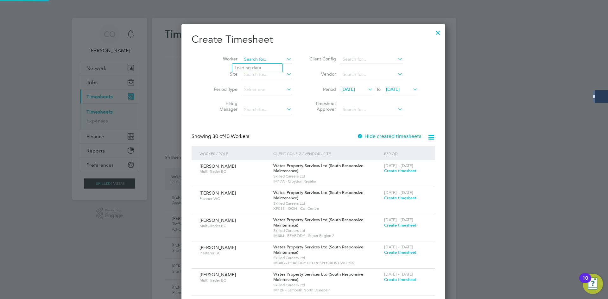
click at [256, 59] on input at bounding box center [267, 59] width 50 height 9
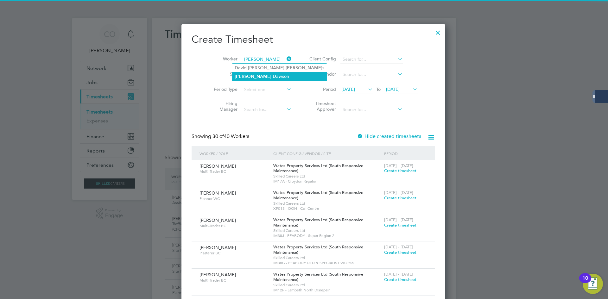
click at [270, 75] on li "[PERSON_NAME] wson" at bounding box center [279, 76] width 95 height 9
type input "[PERSON_NAME]"
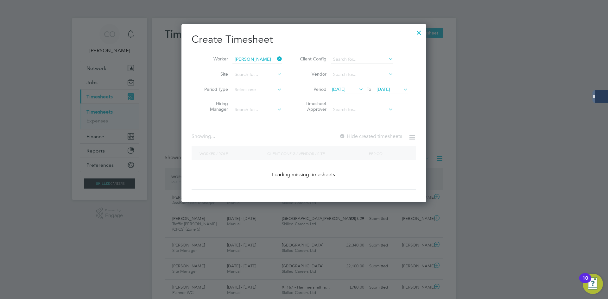
scroll to position [179, 245]
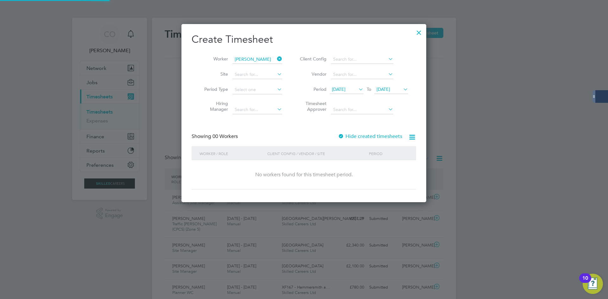
click at [354, 134] on label "Hide created timesheets" at bounding box center [370, 136] width 64 height 6
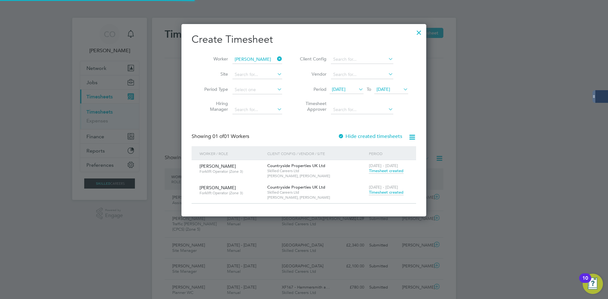
scroll to position [192, 245]
click at [373, 193] on span "Timesheet created" at bounding box center [386, 193] width 35 height 6
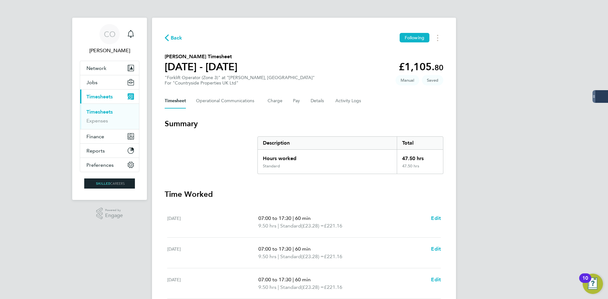
click at [182, 38] on div "Back Following" at bounding box center [304, 38] width 279 height 10
click at [181, 39] on span "Back" at bounding box center [177, 38] width 12 height 8
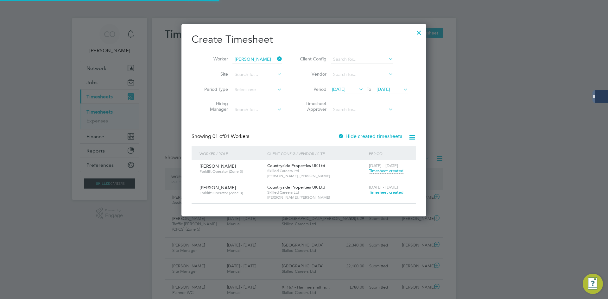
scroll to position [16, 55]
click at [276, 59] on icon at bounding box center [276, 58] width 0 height 9
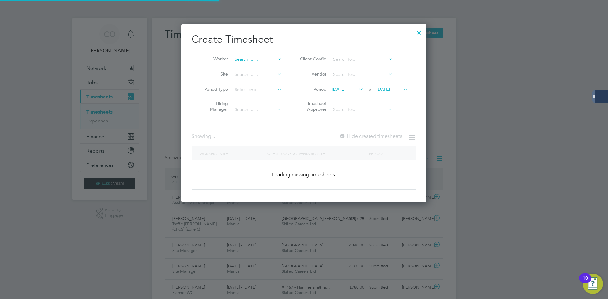
click at [268, 59] on input at bounding box center [257, 59] width 50 height 9
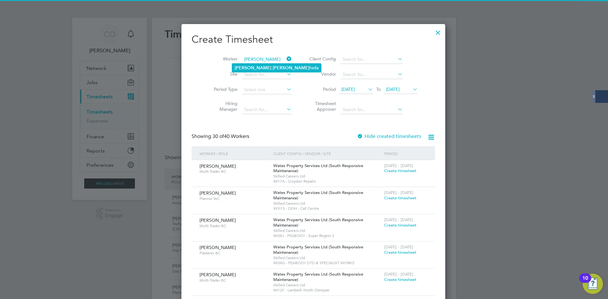
click at [273, 68] on b "[PERSON_NAME]" at bounding box center [291, 67] width 37 height 5
type input "[PERSON_NAME]"
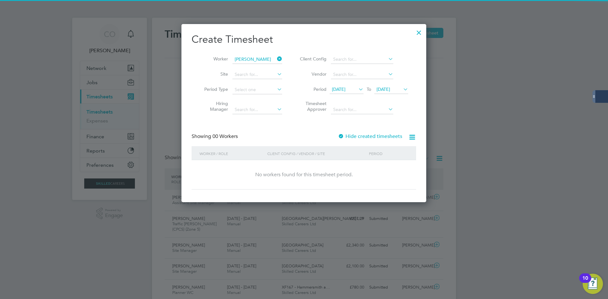
click at [343, 135] on div at bounding box center [341, 137] width 6 height 6
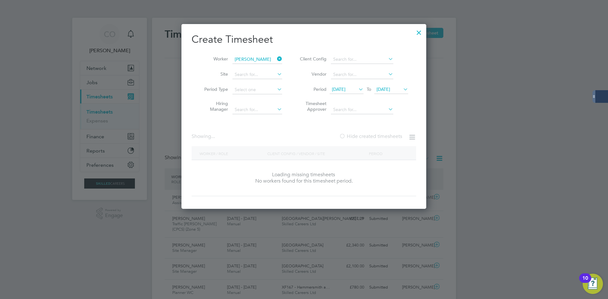
click at [344, 136] on div at bounding box center [342, 137] width 6 height 6
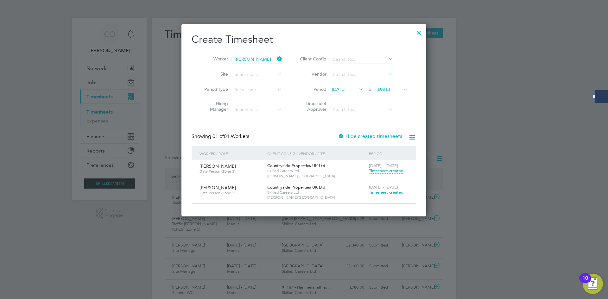
click at [377, 192] on span "Timesheet created" at bounding box center [386, 193] width 35 height 6
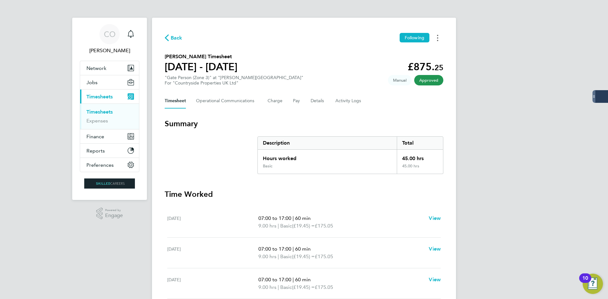
click at [440, 39] on button "Timesheets Menu" at bounding box center [437, 38] width 11 height 10
click at [404, 52] on link "Download timesheet" at bounding box center [405, 52] width 76 height 13
click at [103, 84] on button "Jobs" at bounding box center [109, 82] width 59 height 14
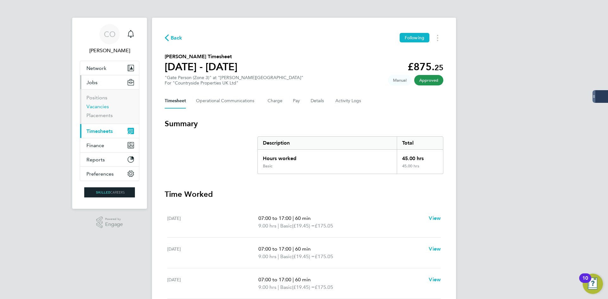
click at [100, 106] on link "Vacancies" at bounding box center [97, 107] width 22 height 6
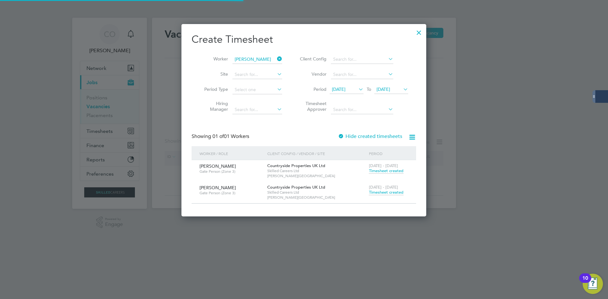
scroll to position [192, 245]
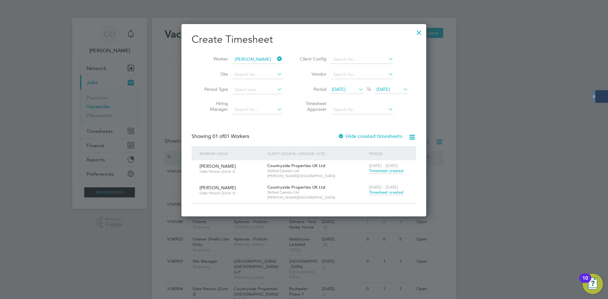
click at [420, 30] on div at bounding box center [418, 30] width 11 height 11
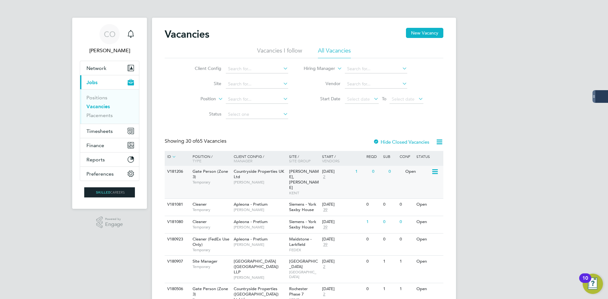
click at [369, 177] on div "1" at bounding box center [362, 172] width 16 height 12
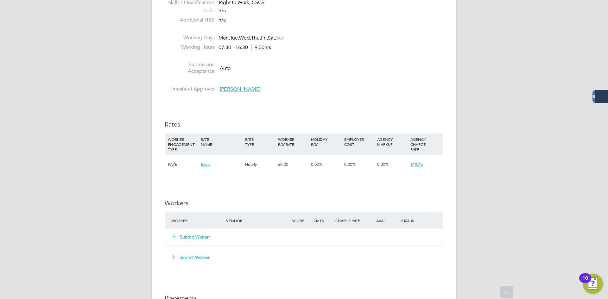
scroll to position [380, 0]
